Goal: Transaction & Acquisition: Purchase product/service

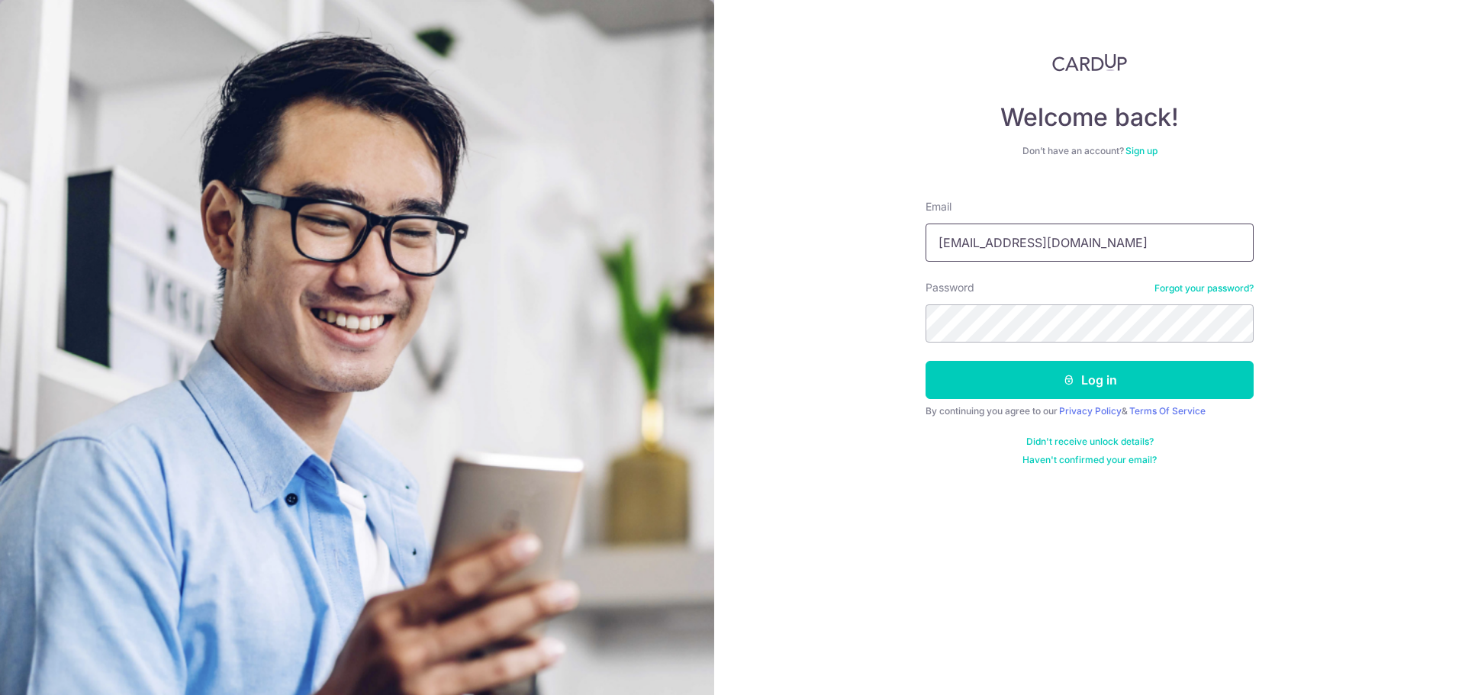
type input "wenyong.koh@gmail.com"
click at [1077, 380] on button "Log in" at bounding box center [1090, 380] width 328 height 38
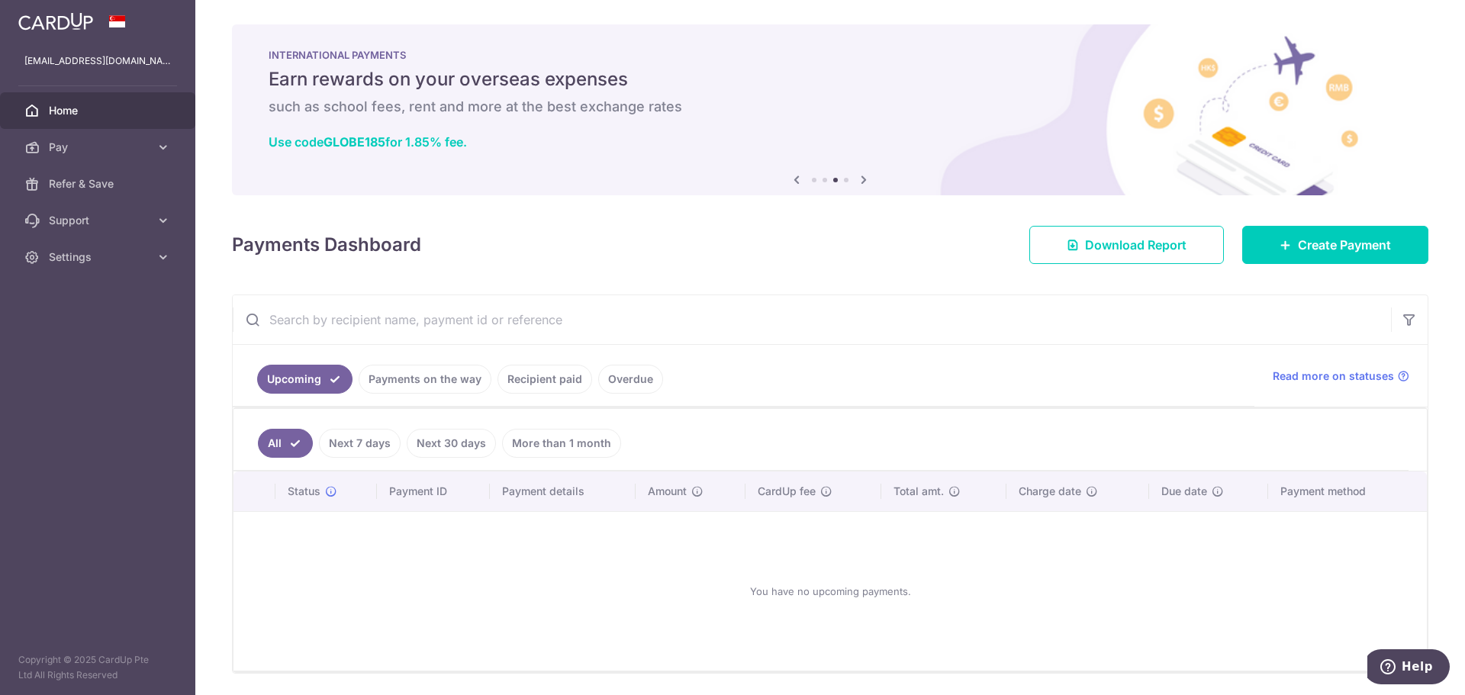
click at [527, 381] on link "Recipient paid" at bounding box center [544, 379] width 95 height 29
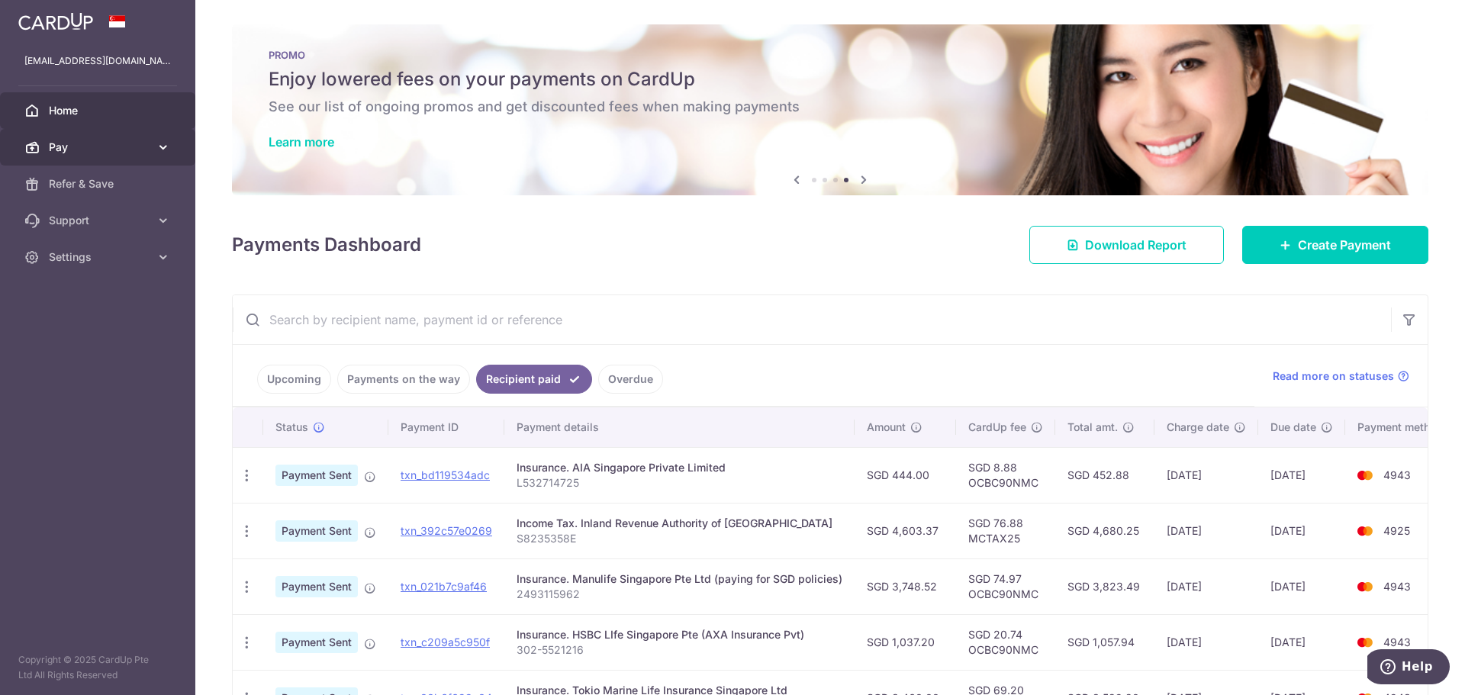
click at [158, 146] on icon at bounding box center [163, 147] width 15 height 15
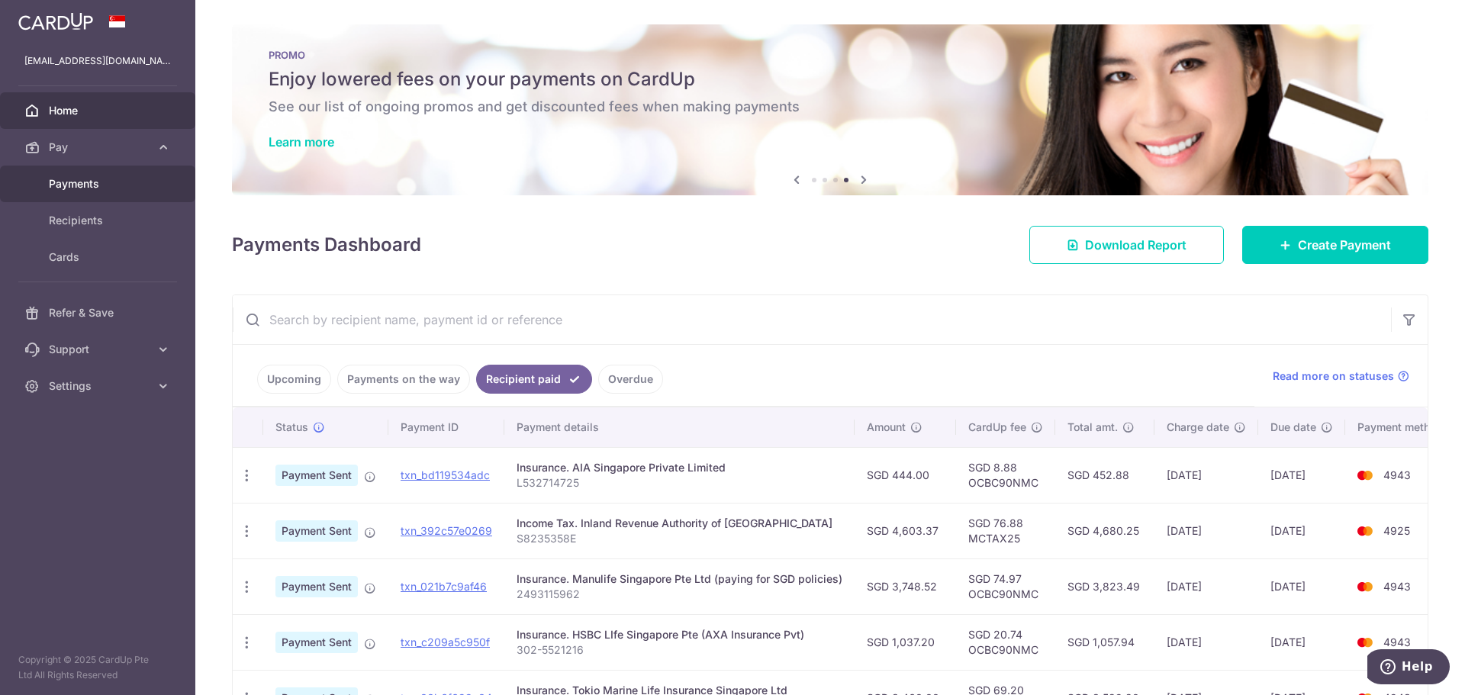
click at [119, 193] on link "Payments" at bounding box center [97, 184] width 195 height 37
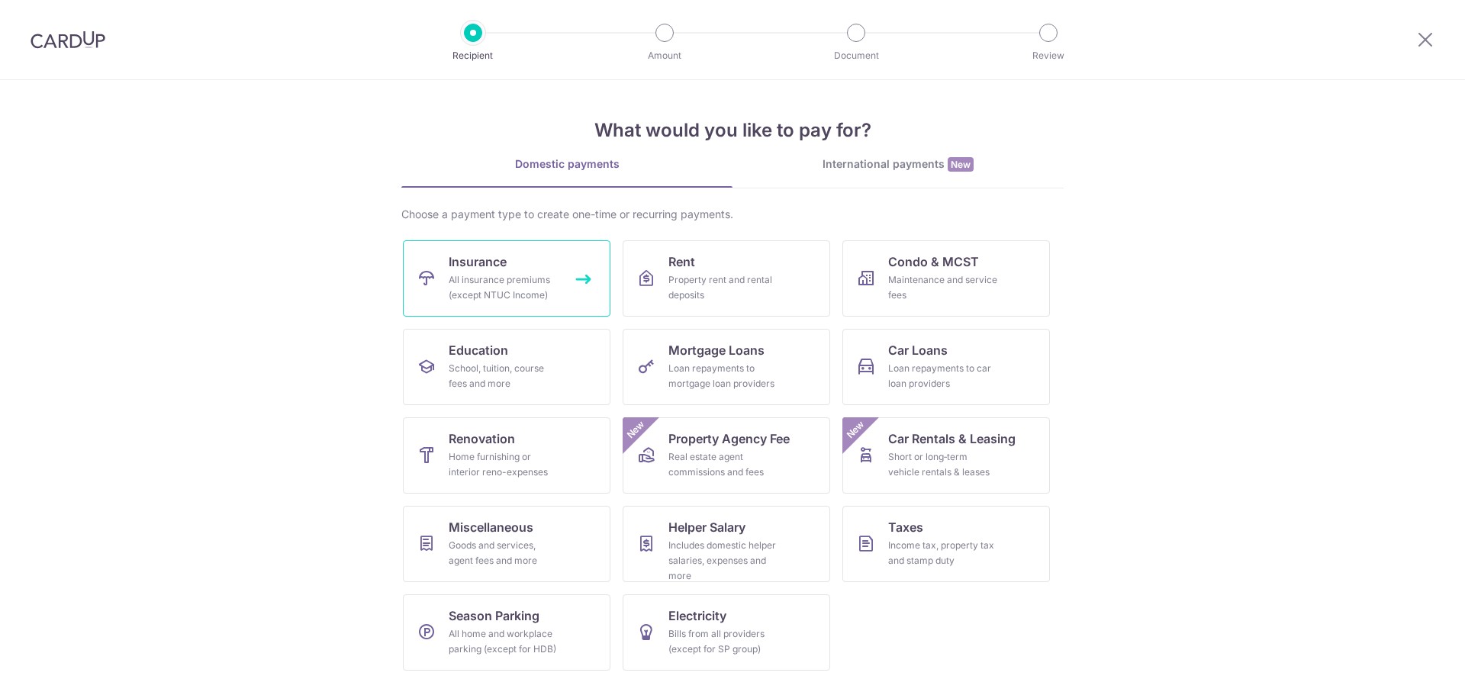
click at [534, 284] on div "All insurance premiums (except NTUC Income)" at bounding box center [504, 287] width 110 height 31
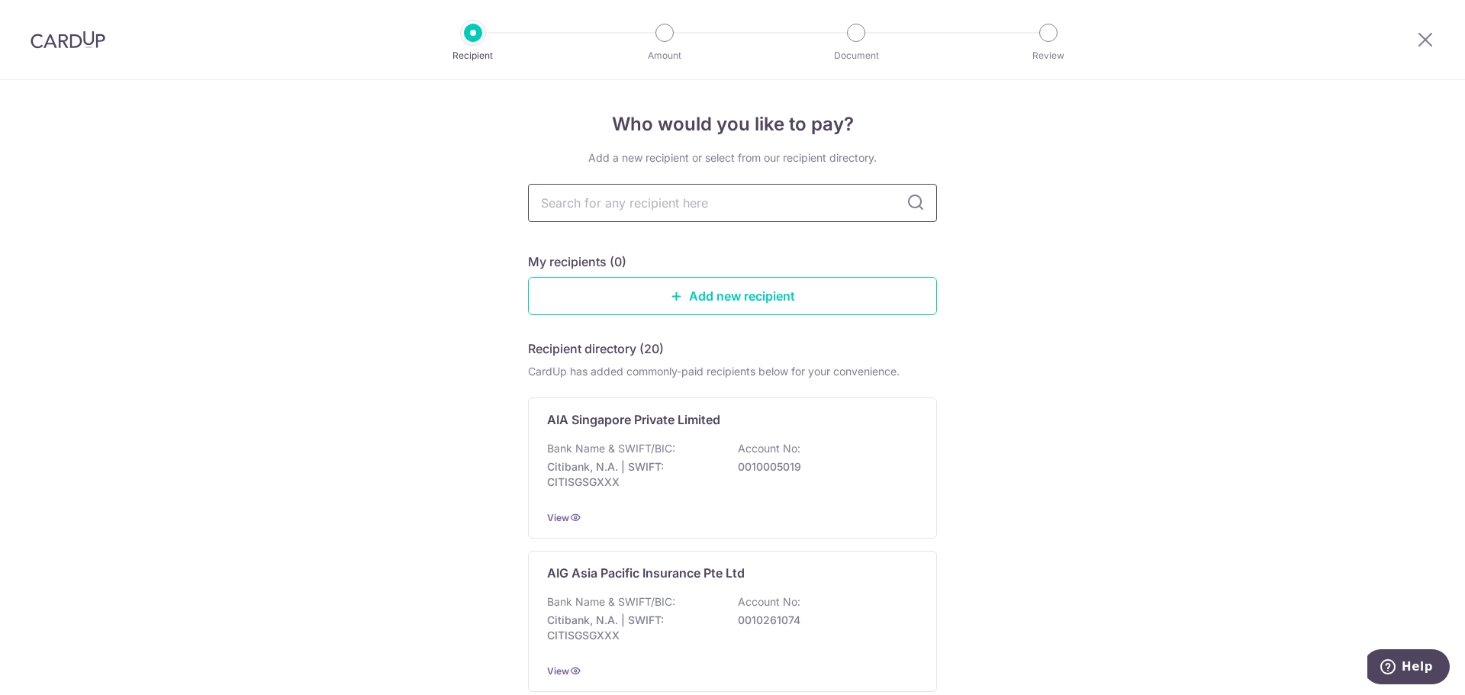
click at [600, 201] on input "text" at bounding box center [732, 203] width 409 height 38
type input "tok"
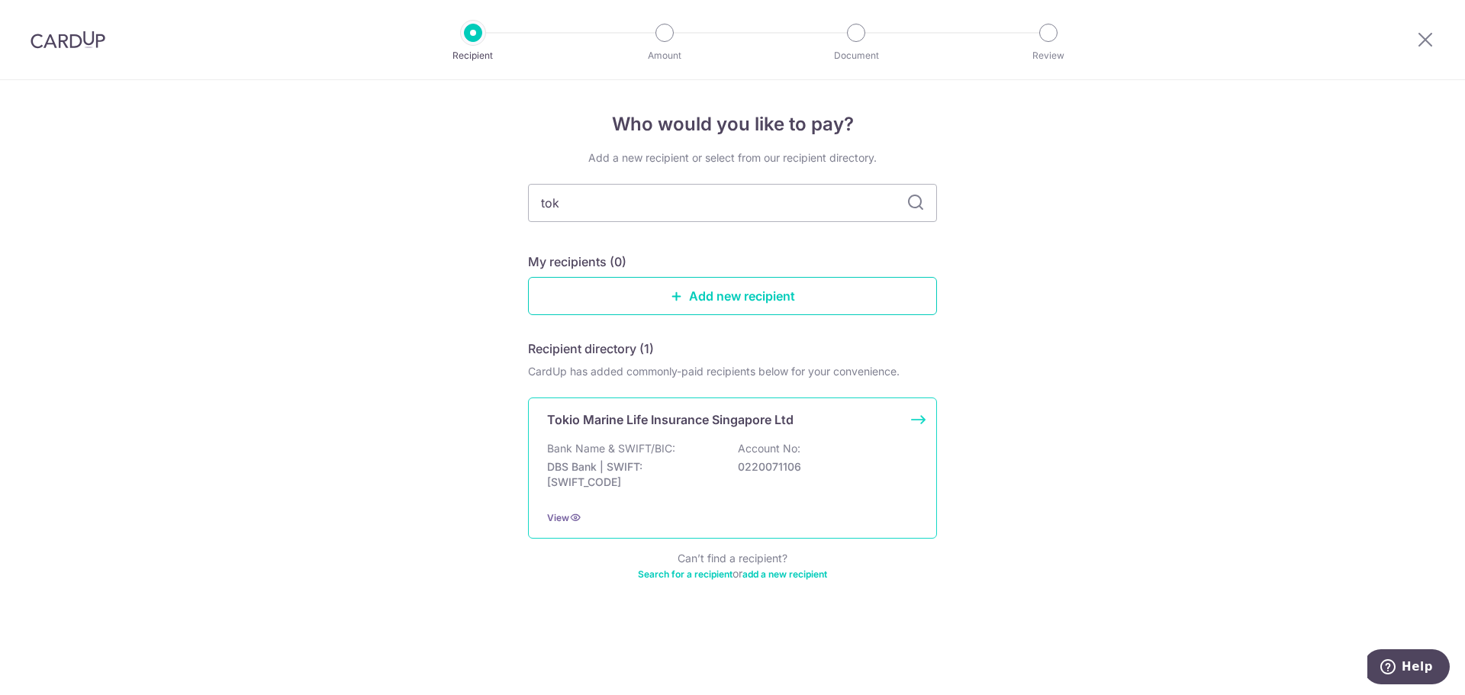
click at [770, 481] on div "Bank Name & SWIFT/BIC: DBS Bank | SWIFT: [SWIFT_CODE] Account No: 0220071106" at bounding box center [732, 469] width 371 height 56
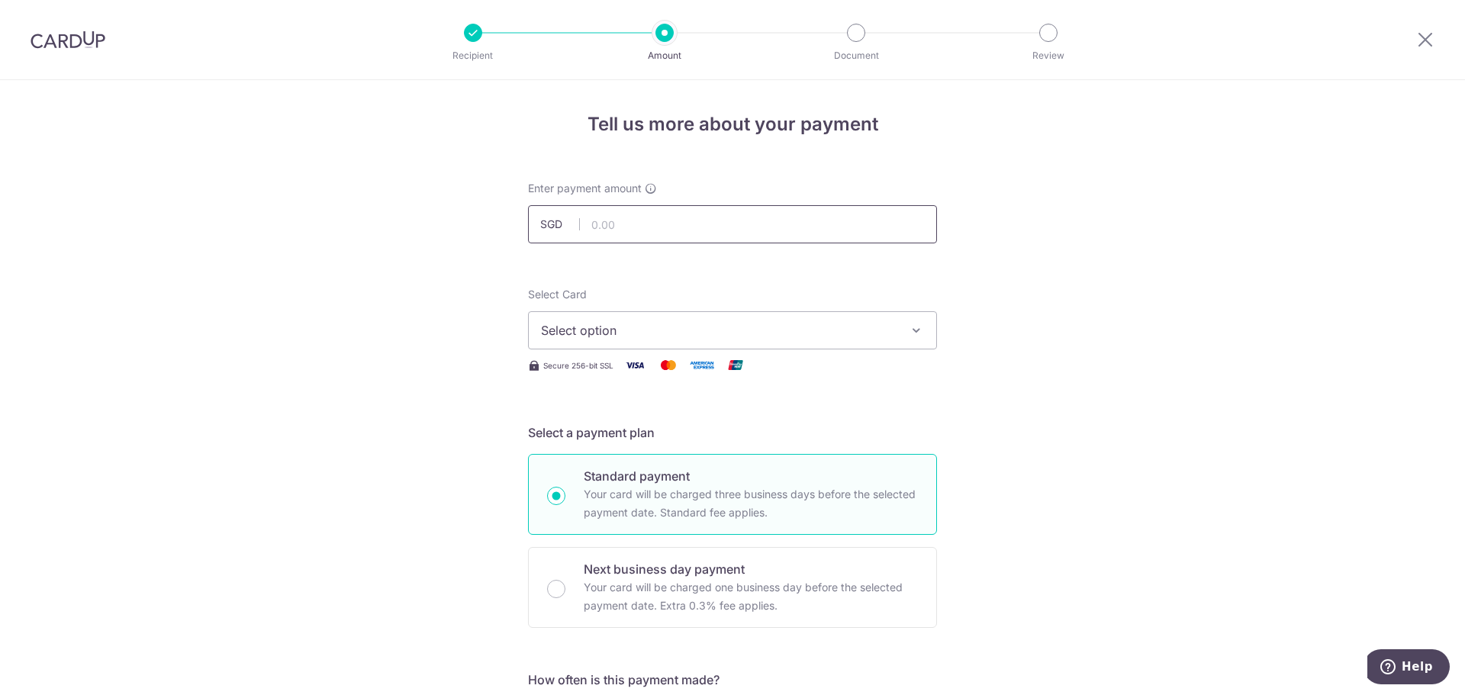
click at [723, 224] on input "text" at bounding box center [732, 224] width 409 height 38
type input "3,460.00"
click at [667, 333] on span "Select option" at bounding box center [719, 330] width 356 height 18
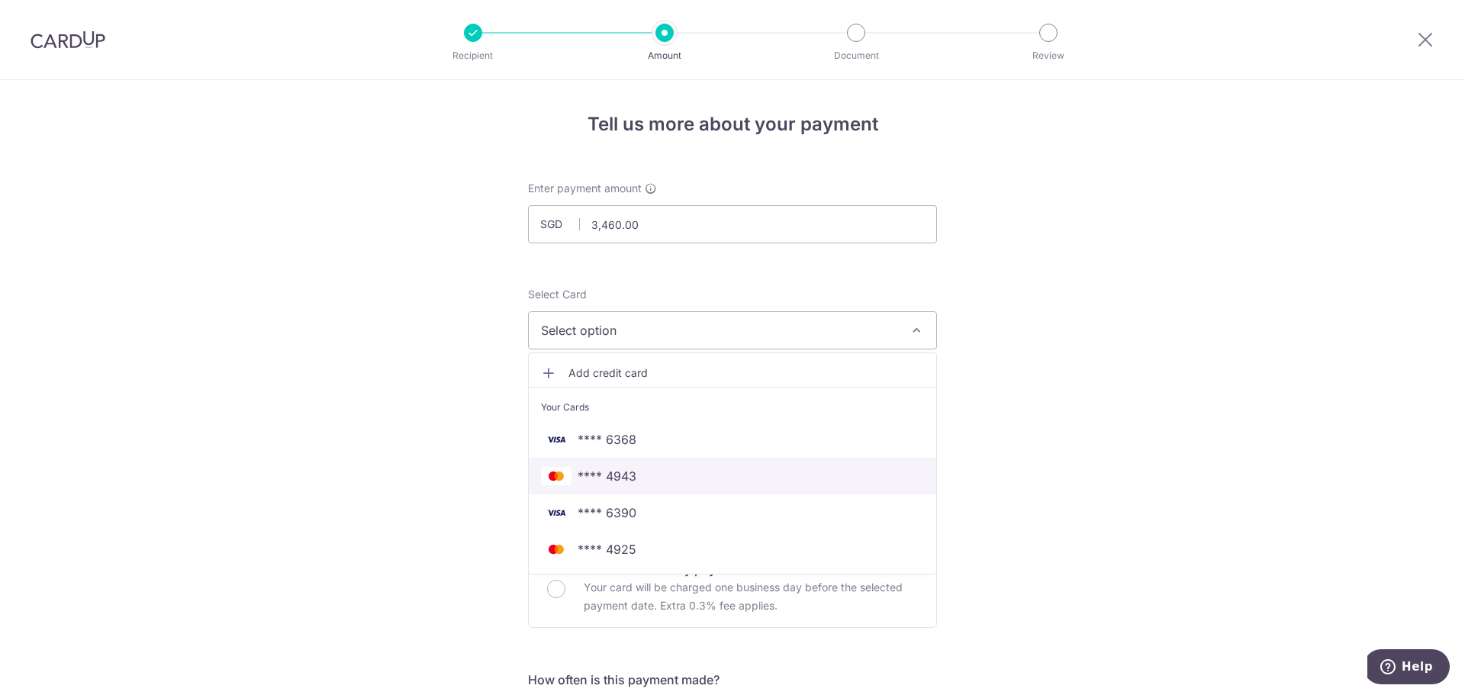
click at [658, 480] on span "**** 4943" at bounding box center [732, 476] width 383 height 18
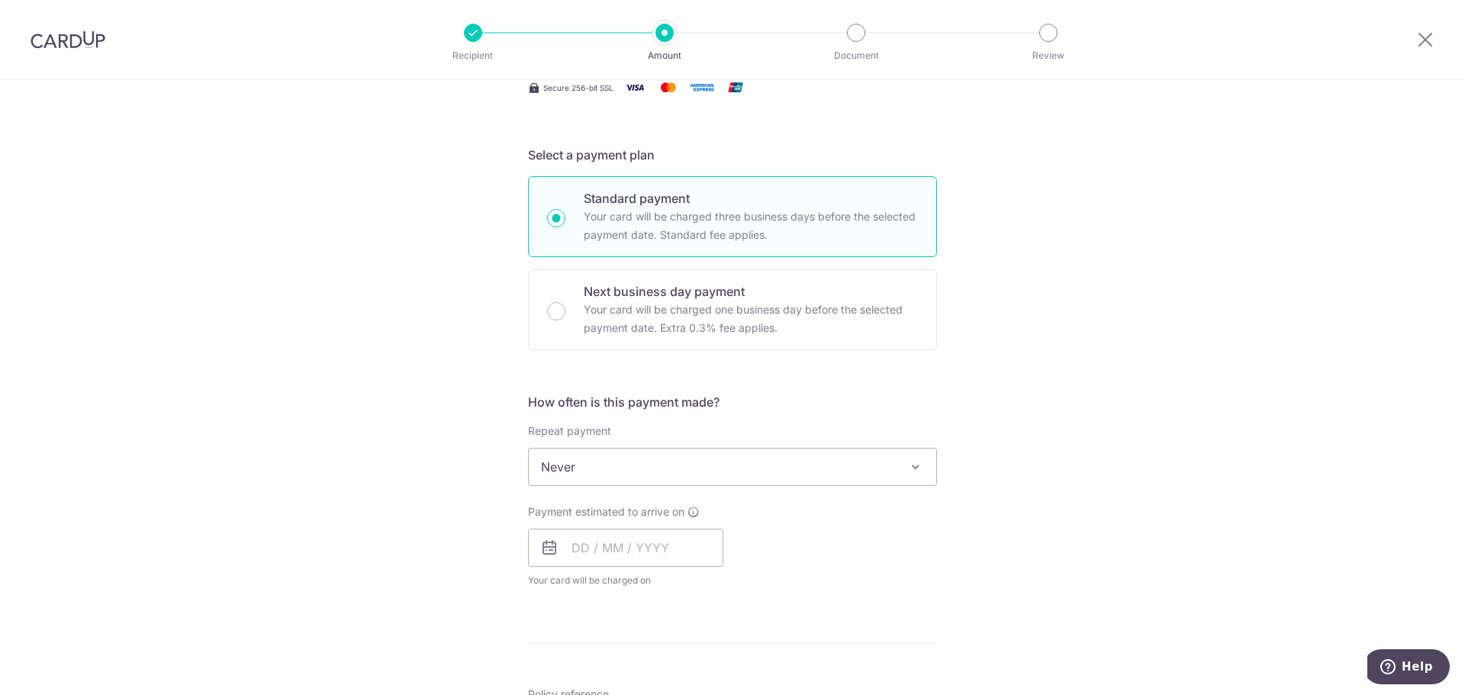
scroll to position [305, 0]
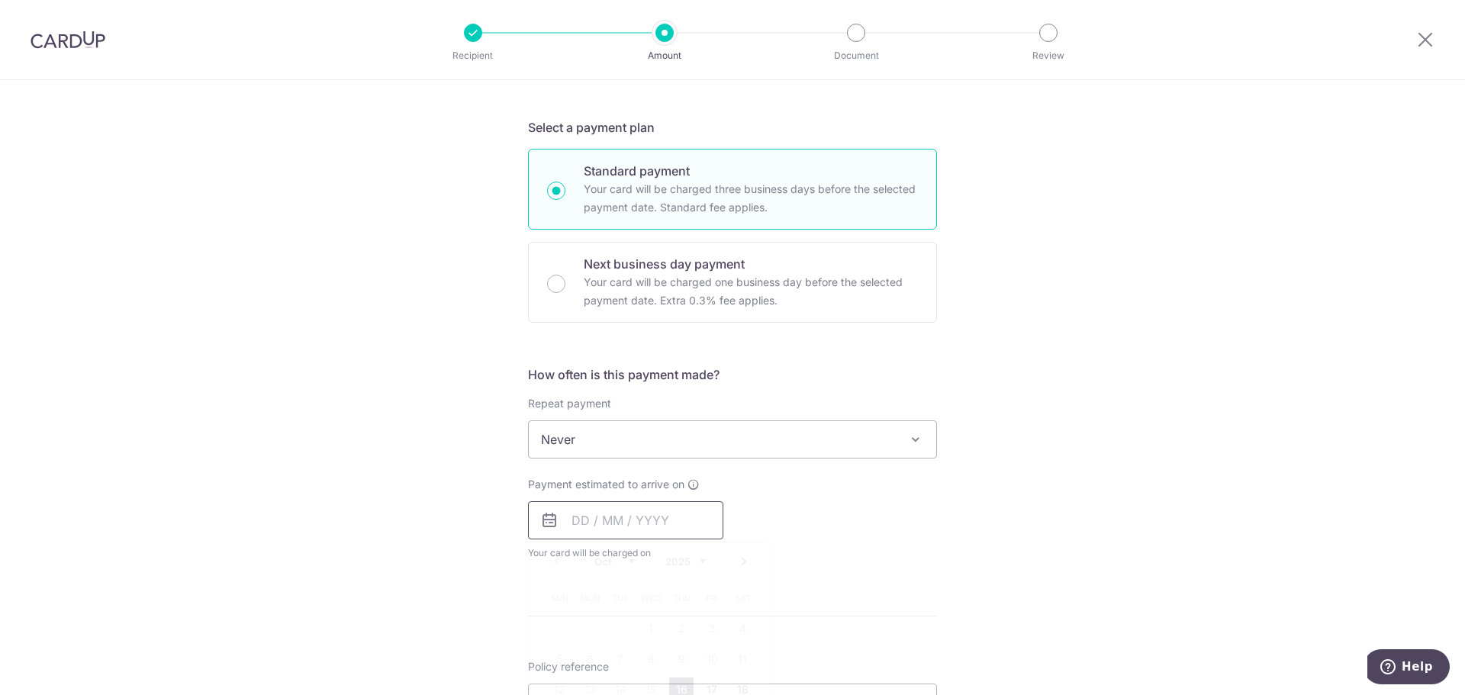
click at [660, 534] on input "text" at bounding box center [625, 520] width 195 height 38
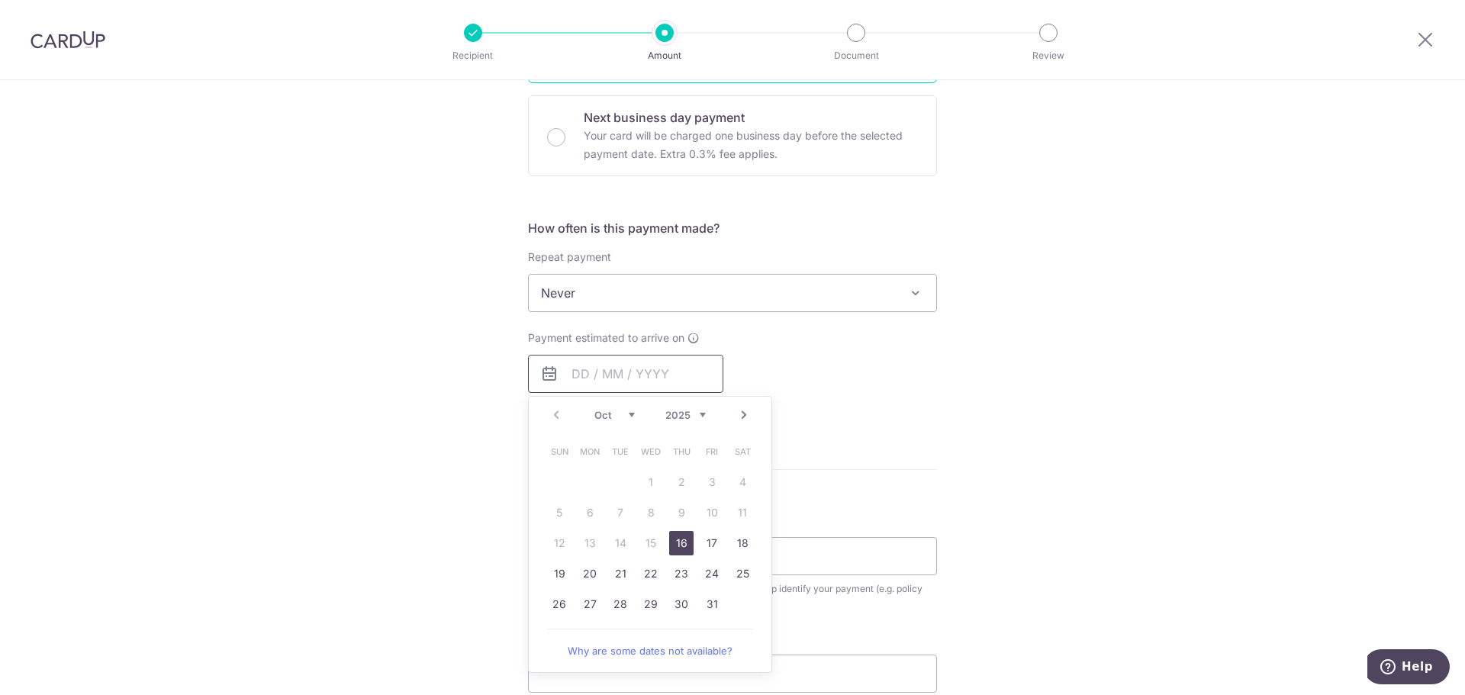
scroll to position [458, 0]
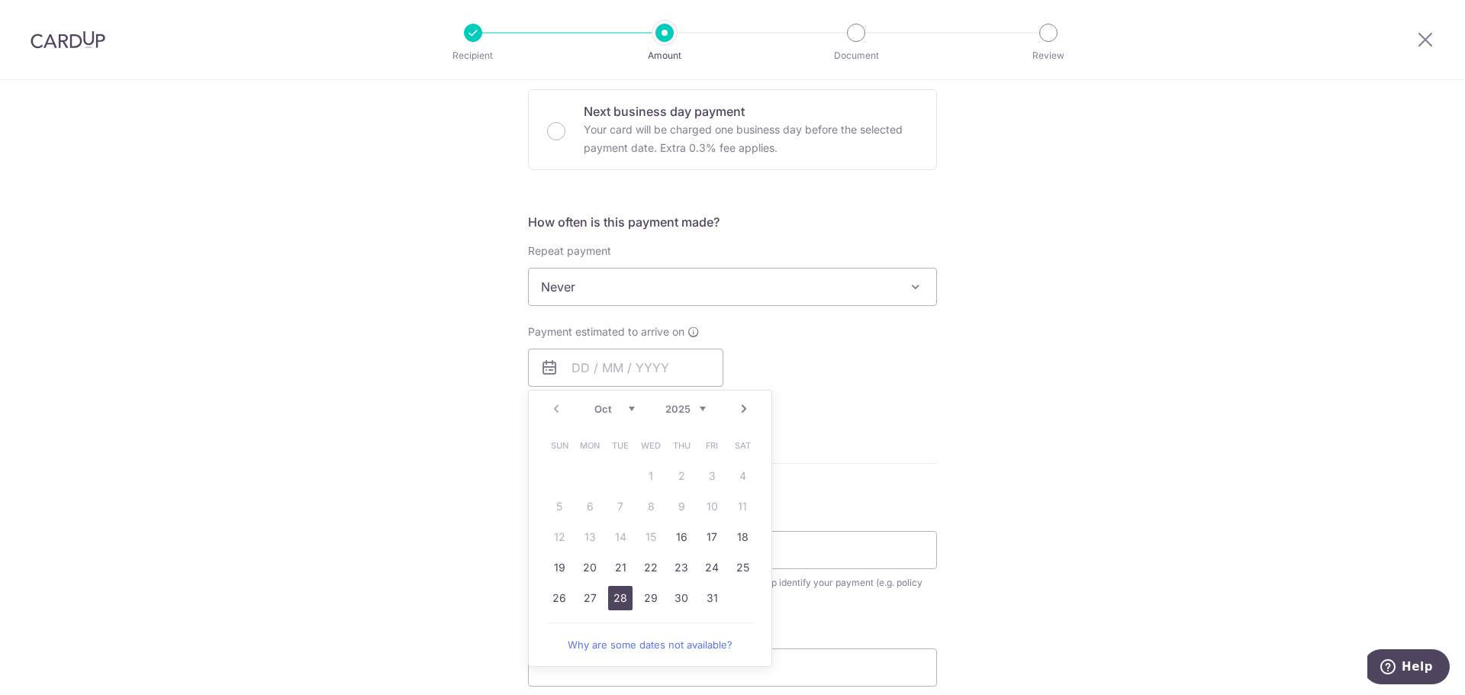
click at [619, 601] on link "28" at bounding box center [620, 598] width 24 height 24
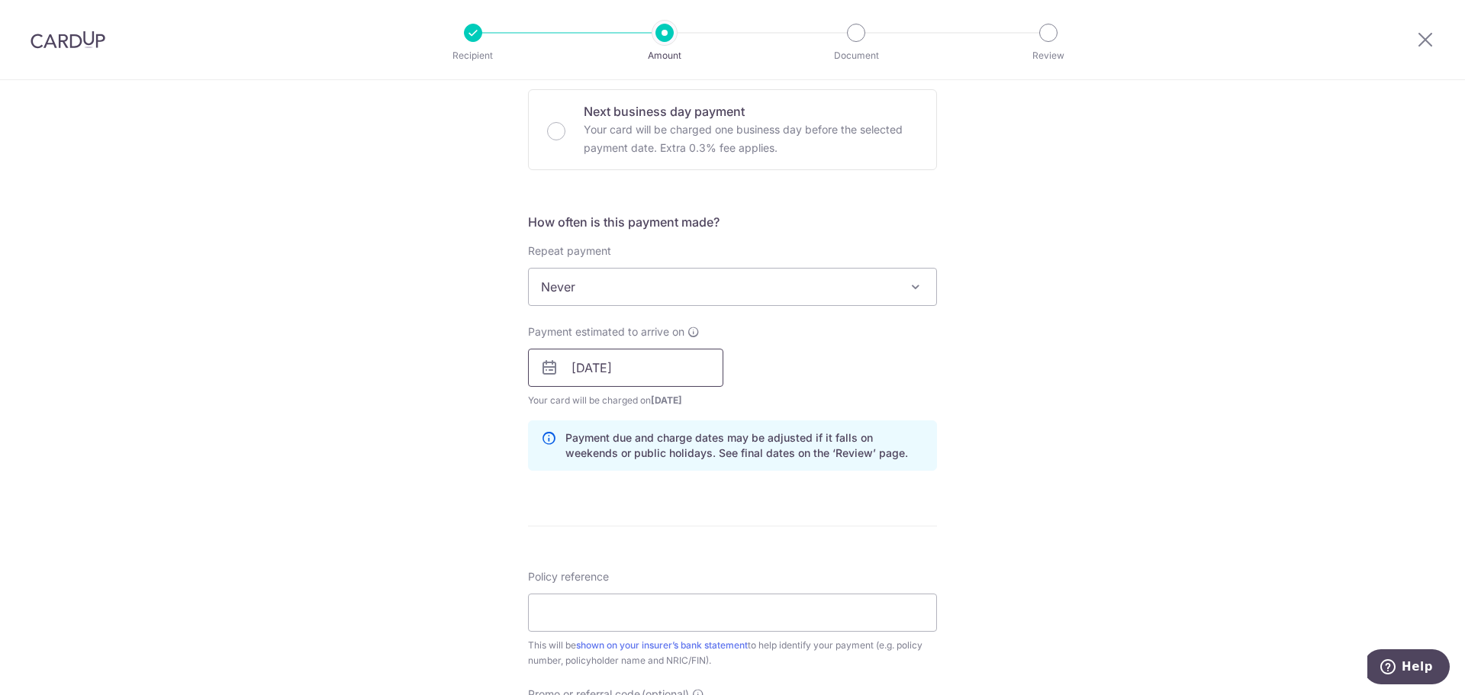
click at [609, 368] on input "28/10/2025" at bounding box center [625, 368] width 195 height 38
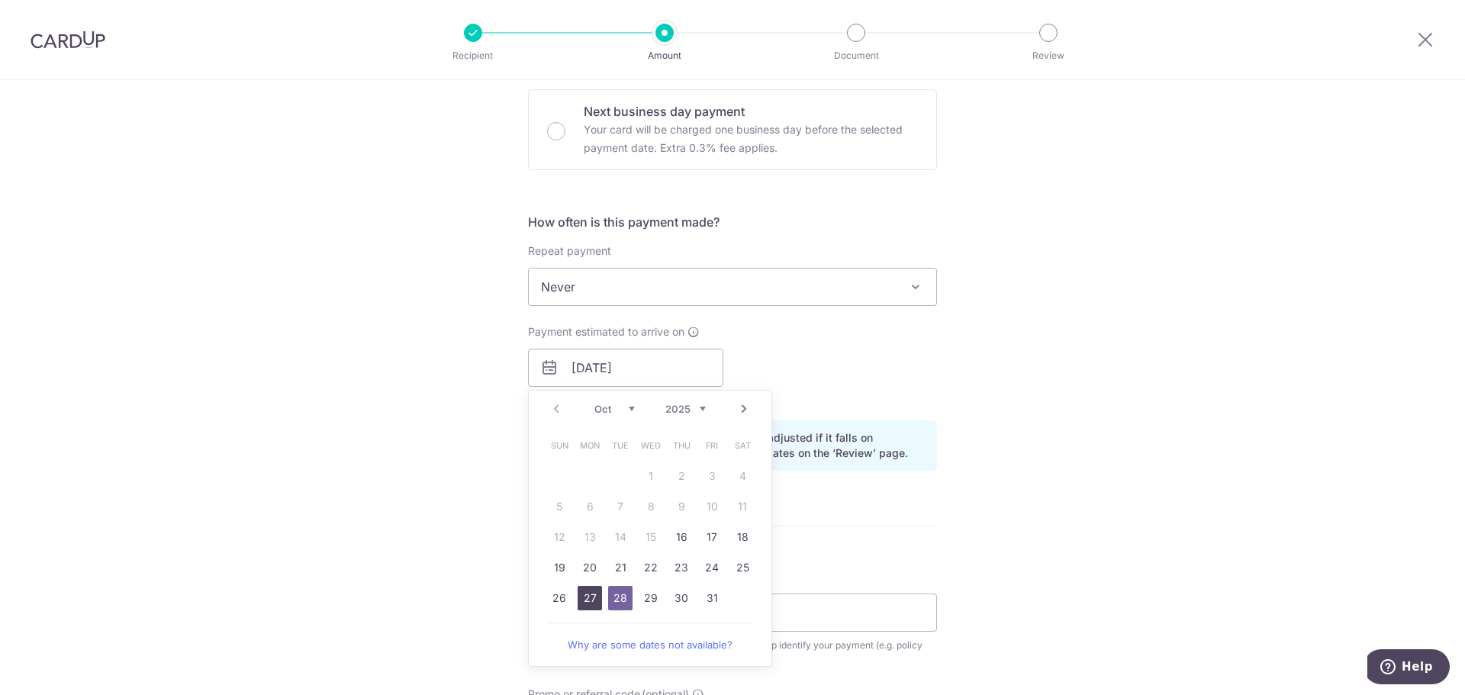
click at [595, 602] on link "27" at bounding box center [590, 598] width 24 height 24
type input "27/10/2025"
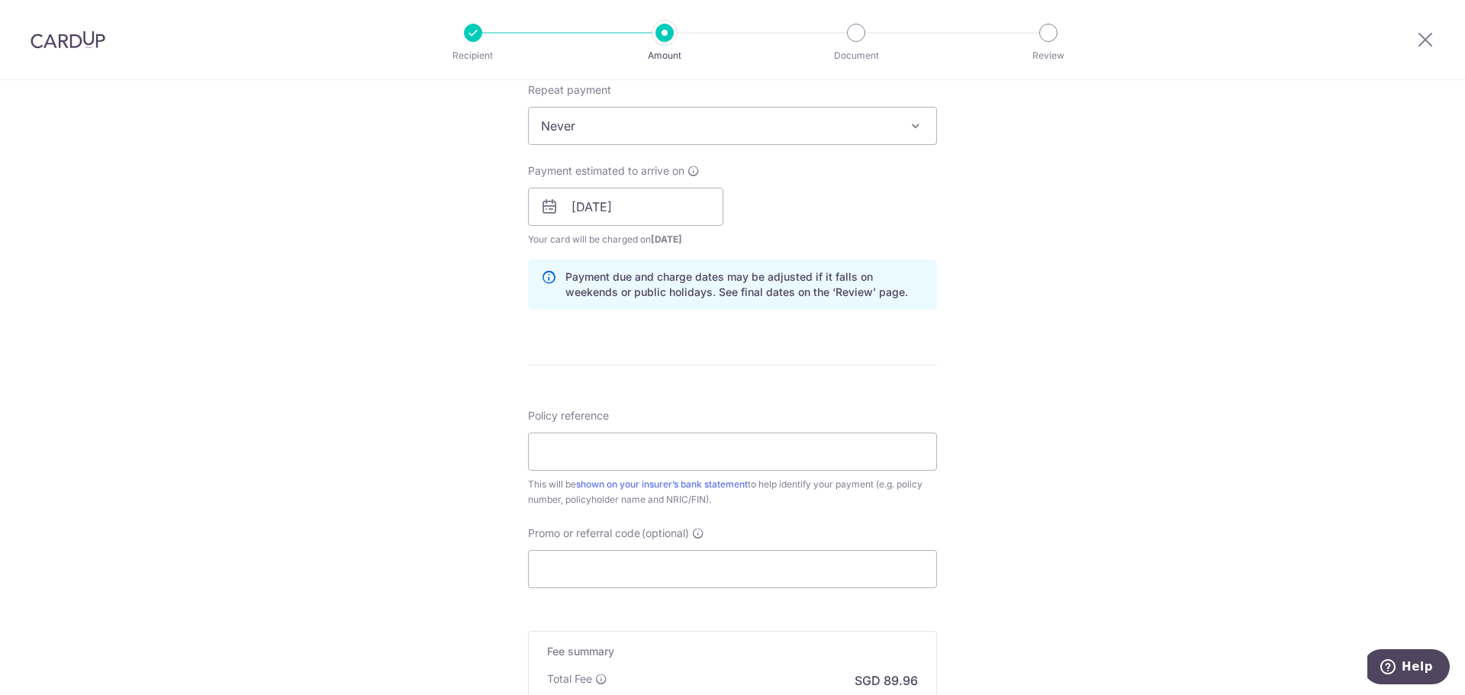
scroll to position [687, 0]
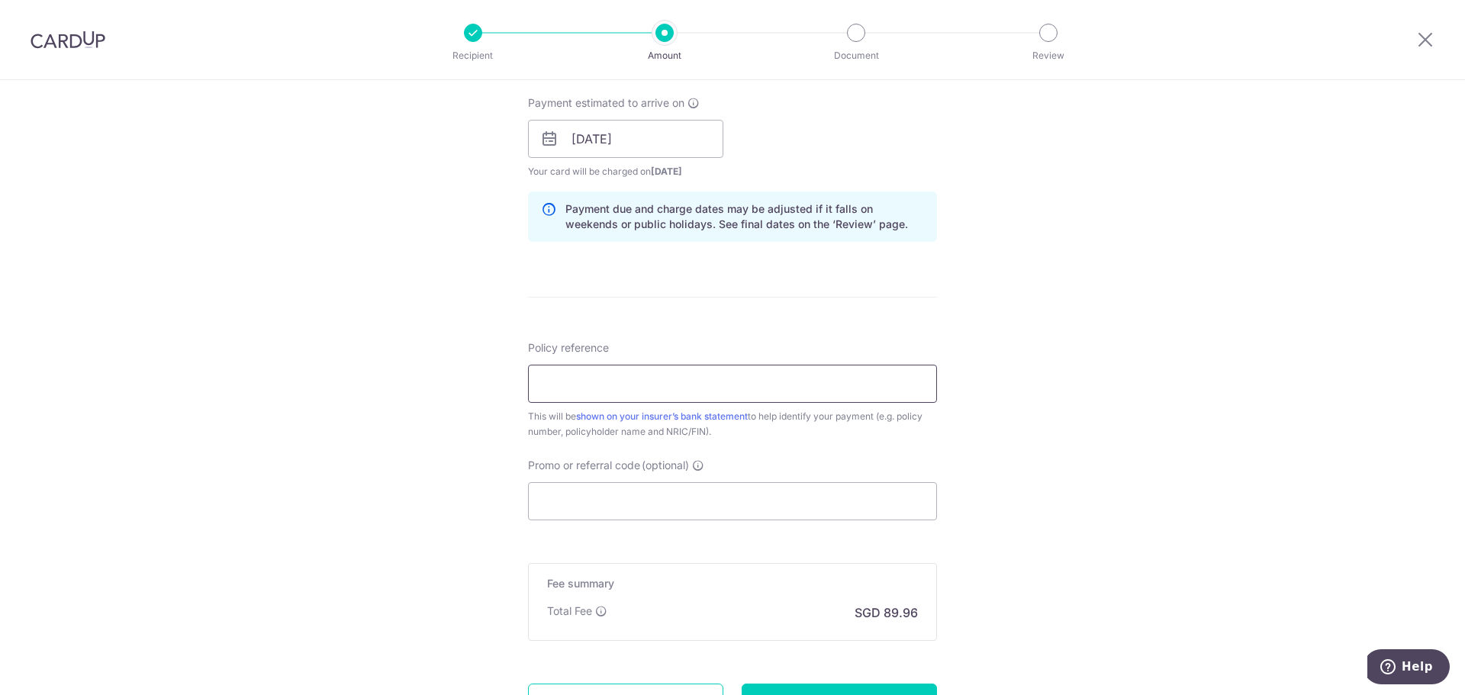
click at [631, 381] on input "Policy reference" at bounding box center [732, 384] width 409 height 38
type input "00234193"
click at [1152, 378] on div "Tell us more about your payment Enter payment amount SGD 3,460.00 3460.00 Selec…" at bounding box center [732, 114] width 1465 height 1443
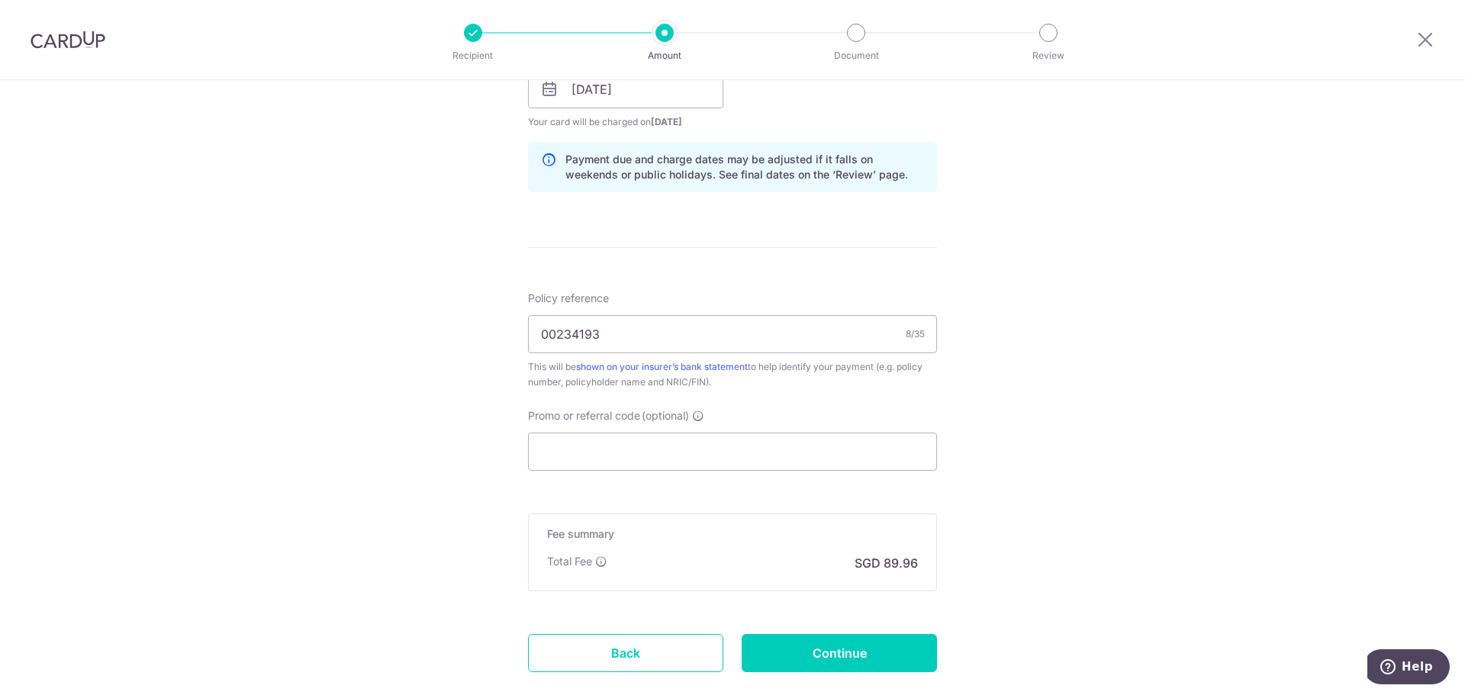
scroll to position [763, 0]
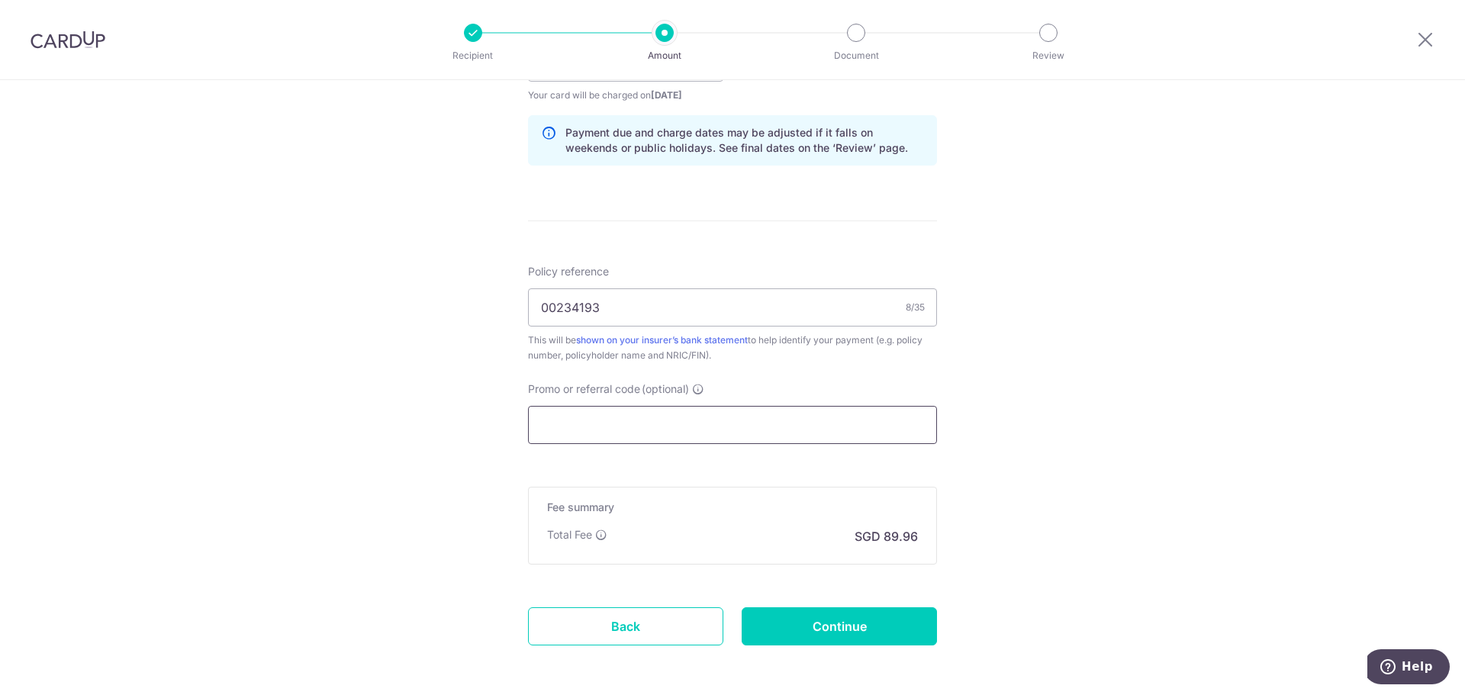
click at [733, 414] on input "Promo or referral code (optional)" at bounding box center [732, 425] width 409 height 38
click at [748, 412] on input "Promo or referral code (optional)" at bounding box center [732, 425] width 409 height 38
paste input "OCBC90NMC"
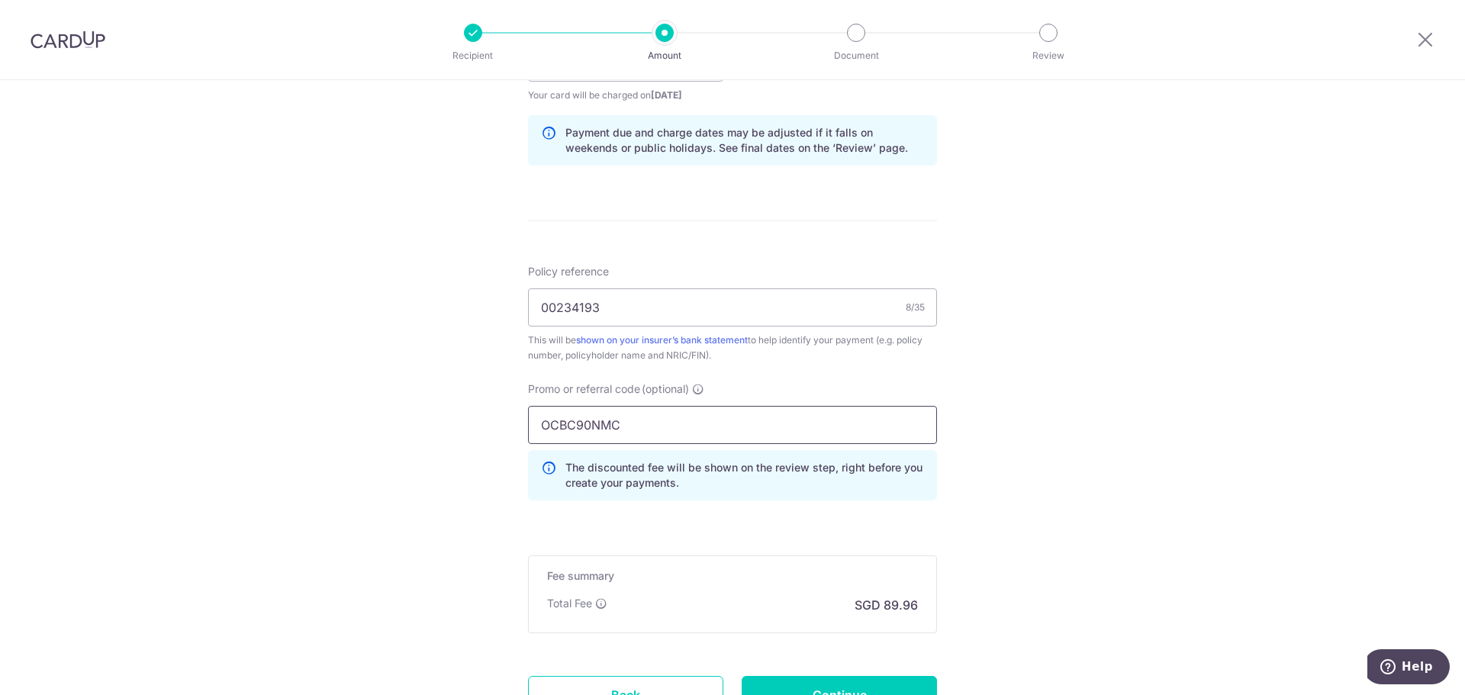
type input "OCBC90NMC"
click at [980, 427] on div "Tell us more about your payment Enter payment amount SGD 3,460.00 3460.00 Selec…" at bounding box center [732, 72] width 1465 height 1511
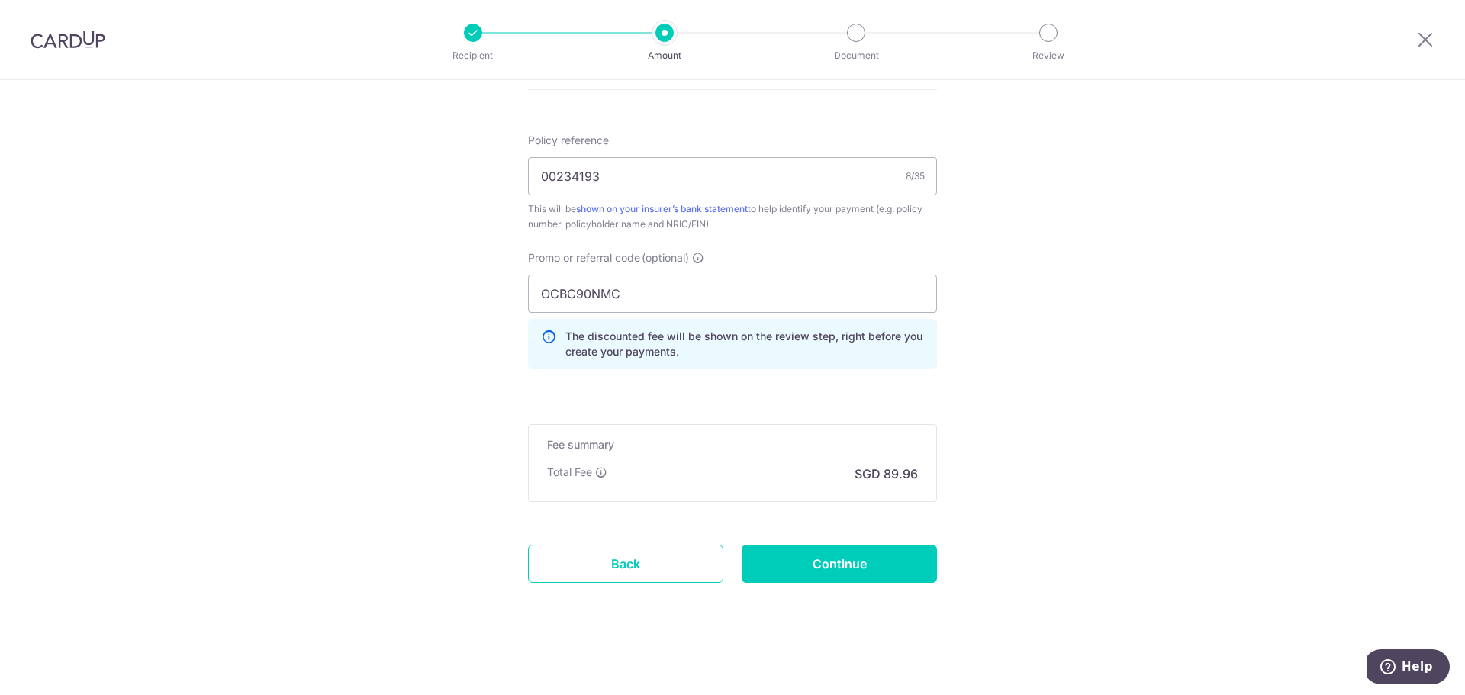
scroll to position [897, 0]
click at [860, 571] on input "Continue" at bounding box center [839, 561] width 195 height 38
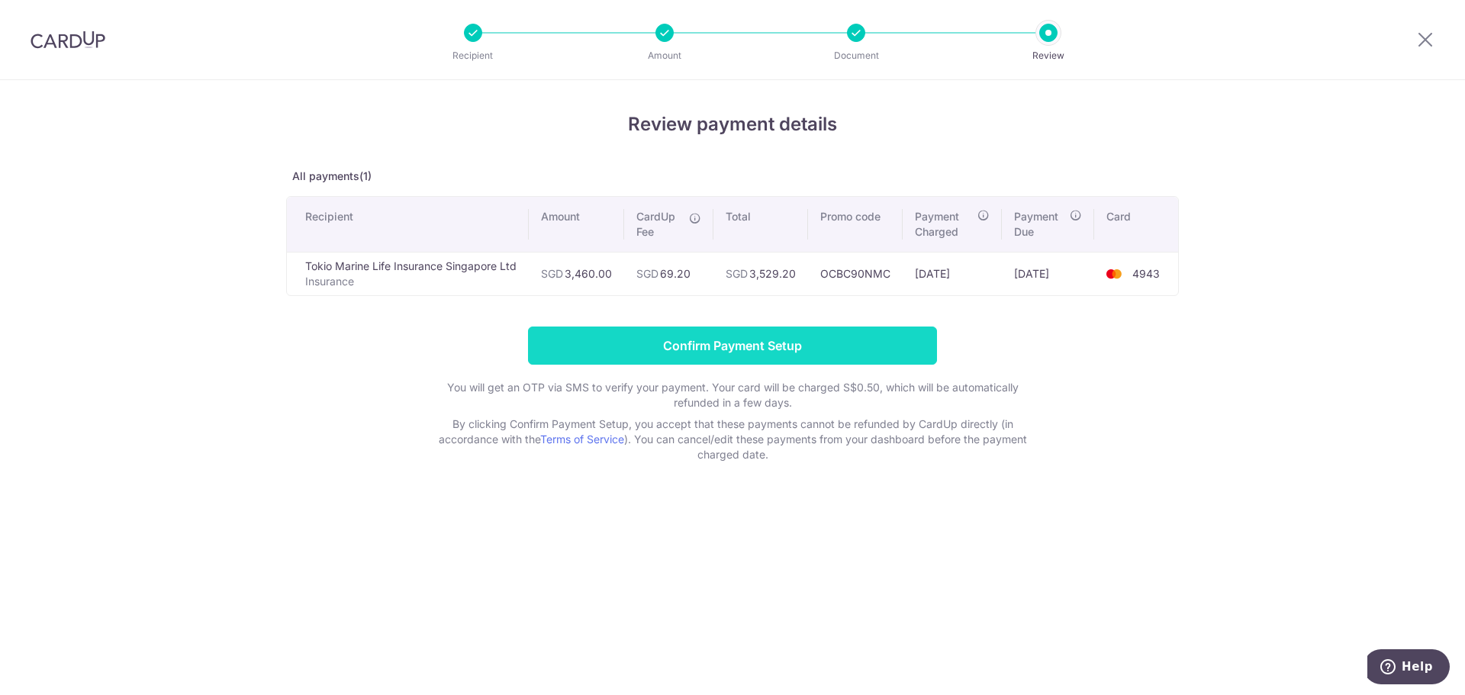
click at [768, 356] on input "Confirm Payment Setup" at bounding box center [732, 346] width 409 height 38
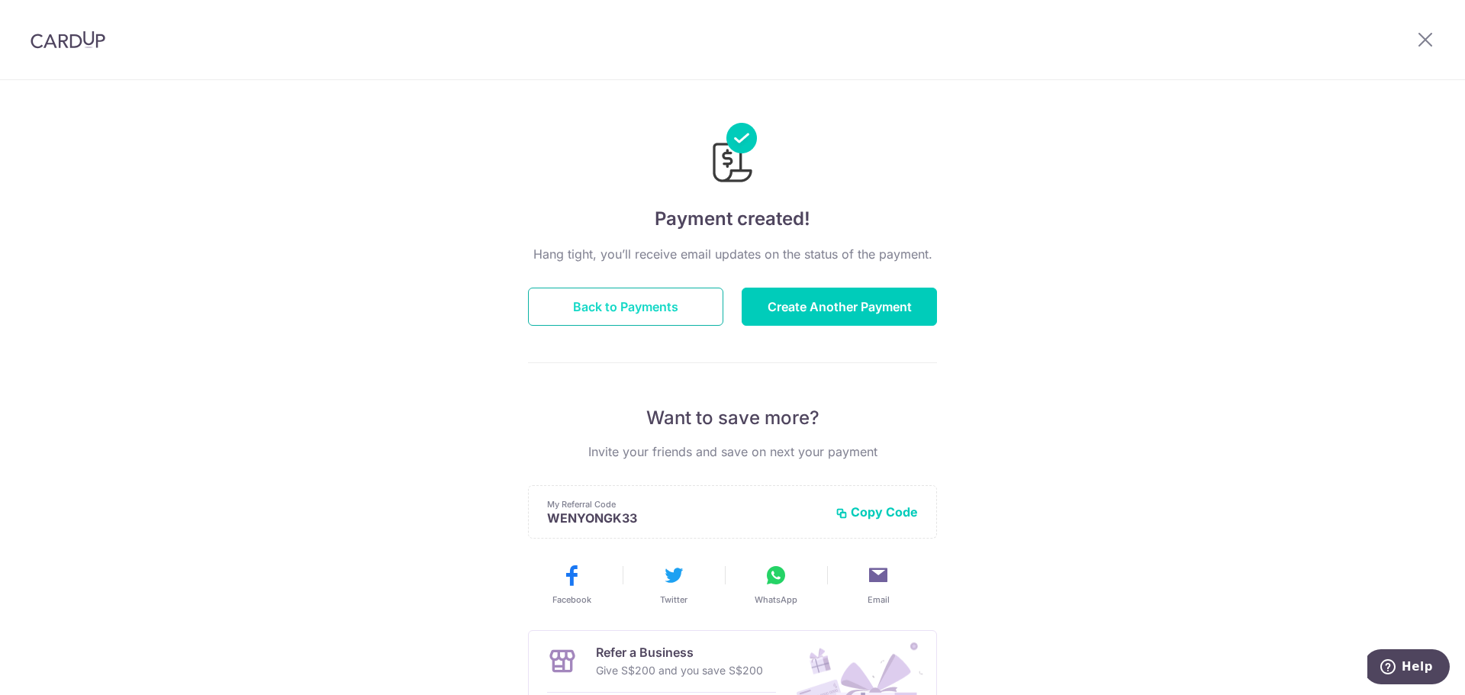
click at [665, 323] on button "Back to Payments" at bounding box center [625, 307] width 195 height 38
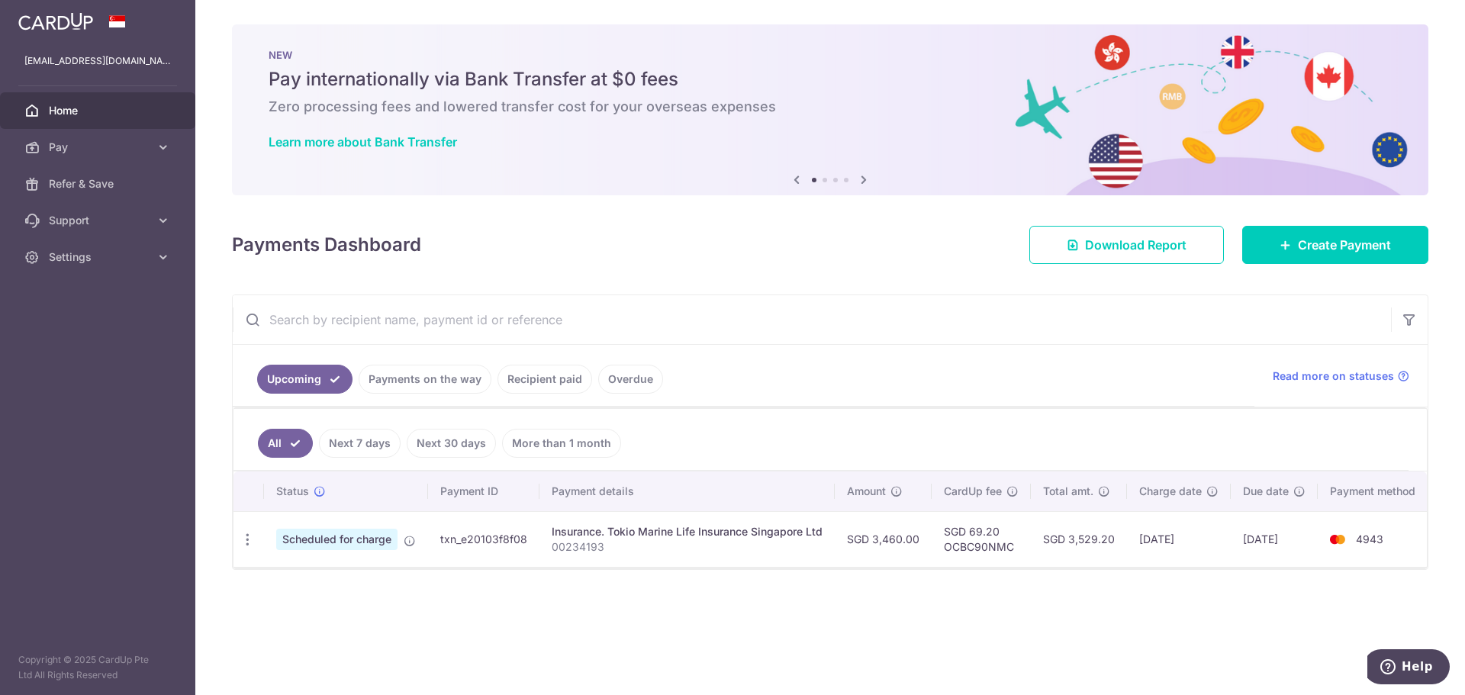
click at [559, 385] on link "Recipient paid" at bounding box center [544, 379] width 95 height 29
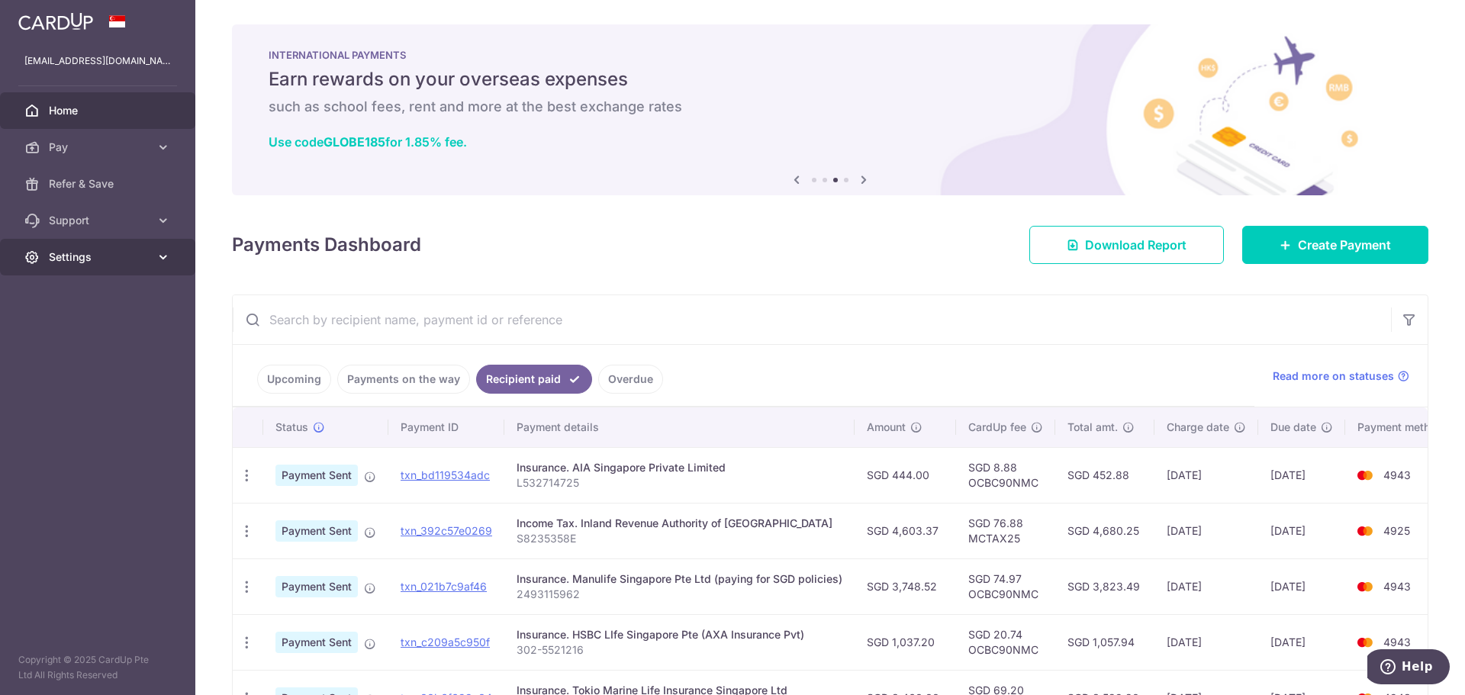
click at [110, 256] on span "Settings" at bounding box center [99, 256] width 101 height 15
click at [85, 334] on span "Logout" at bounding box center [99, 330] width 101 height 15
